Goal: Task Accomplishment & Management: Manage account settings

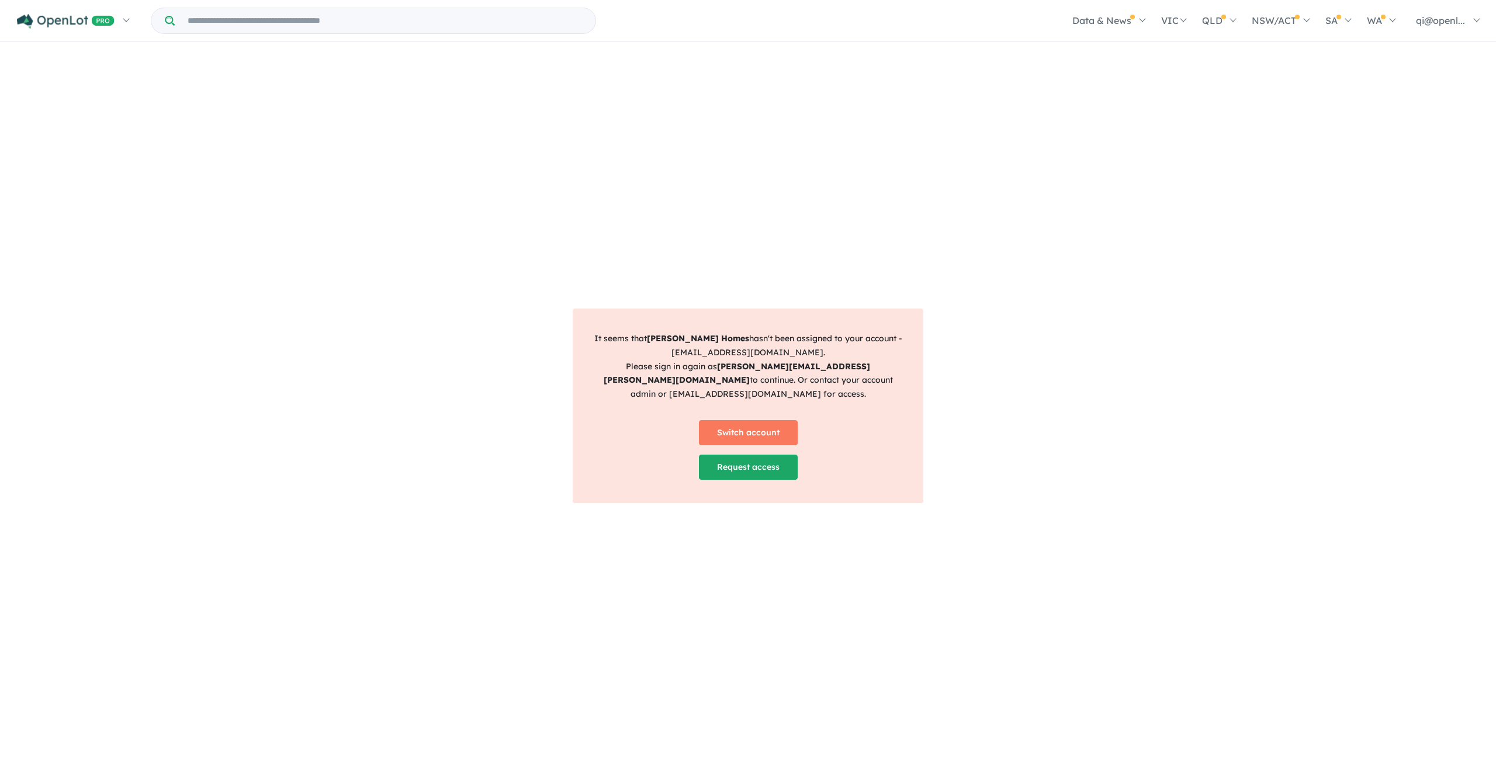
click at [676, 341] on strong "[PERSON_NAME] Homes" at bounding box center [698, 338] width 102 height 11
drag, startPoint x: 676, startPoint y: 341, endPoint x: 818, endPoint y: 378, distance: 146.8
click at [818, 378] on p "It seems that [PERSON_NAME] Homes hasn't been assigned to your account - [EMAIL…" at bounding box center [747, 367] width 311 height 70
click at [837, 386] on p "It seems that [PERSON_NAME] Homes hasn't been assigned to your account - [EMAIL…" at bounding box center [747, 367] width 311 height 70
click at [816, 370] on p "It seems that [PERSON_NAME] Homes hasn't been assigned to your account - [EMAIL…" at bounding box center [747, 367] width 311 height 70
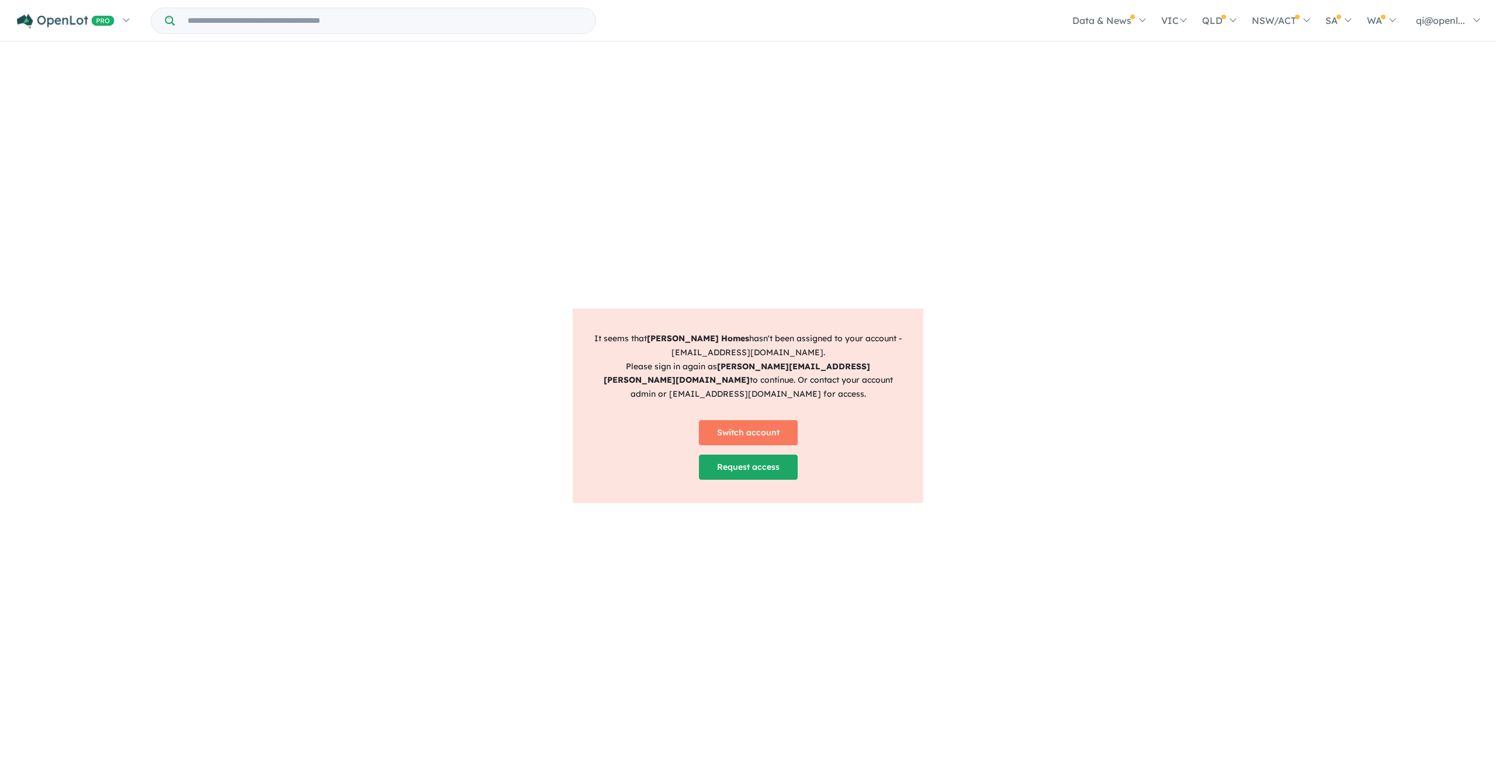
click at [870, 411] on div "Switch account" at bounding box center [747, 428] width 311 height 34
click at [872, 379] on p "It seems that [PERSON_NAME] Homes hasn't been assigned to your account - [EMAIL…" at bounding box center [747, 367] width 311 height 70
